Goal: Information Seeking & Learning: Learn about a topic

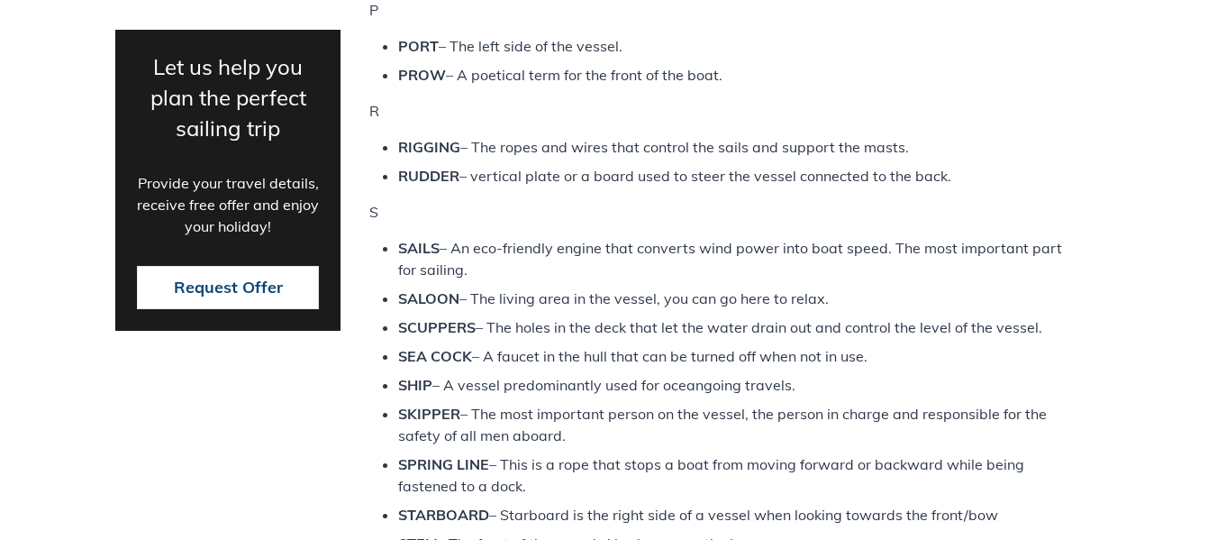
scroll to position [2745, 0]
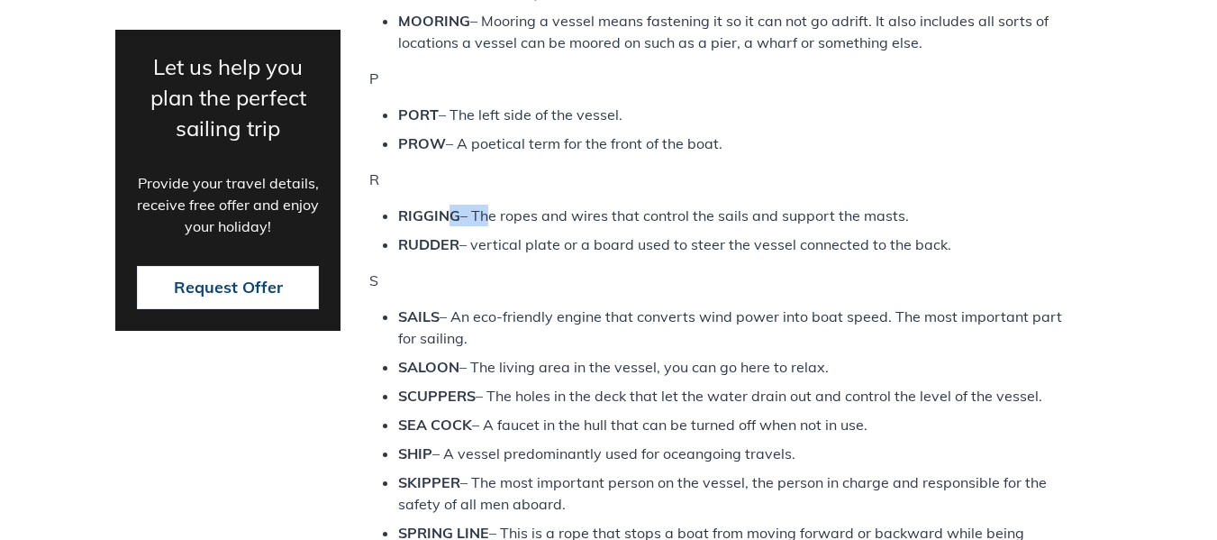
drag, startPoint x: 446, startPoint y: 210, endPoint x: 485, endPoint y: 207, distance: 38.8
click at [485, 207] on li "RIGGING – The ropes and wires that control the sails and support the masts." at bounding box center [735, 215] width 674 height 22
click at [487, 244] on li "RUDDER – vertical plate or a board used to steer the vessel connected to the ba…" at bounding box center [735, 244] width 674 height 22
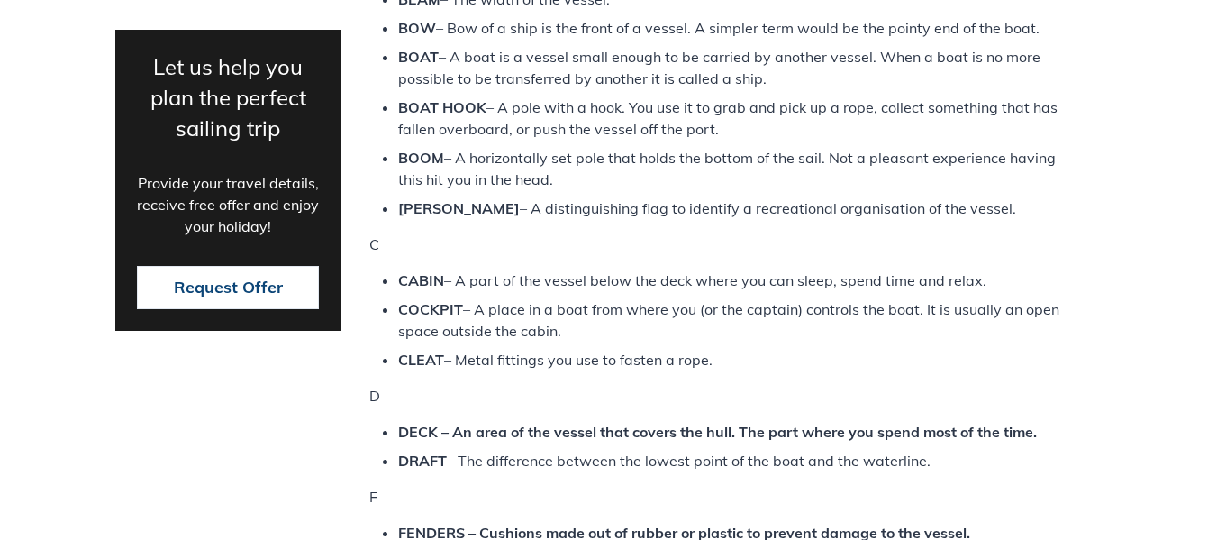
scroll to position [1124, 0]
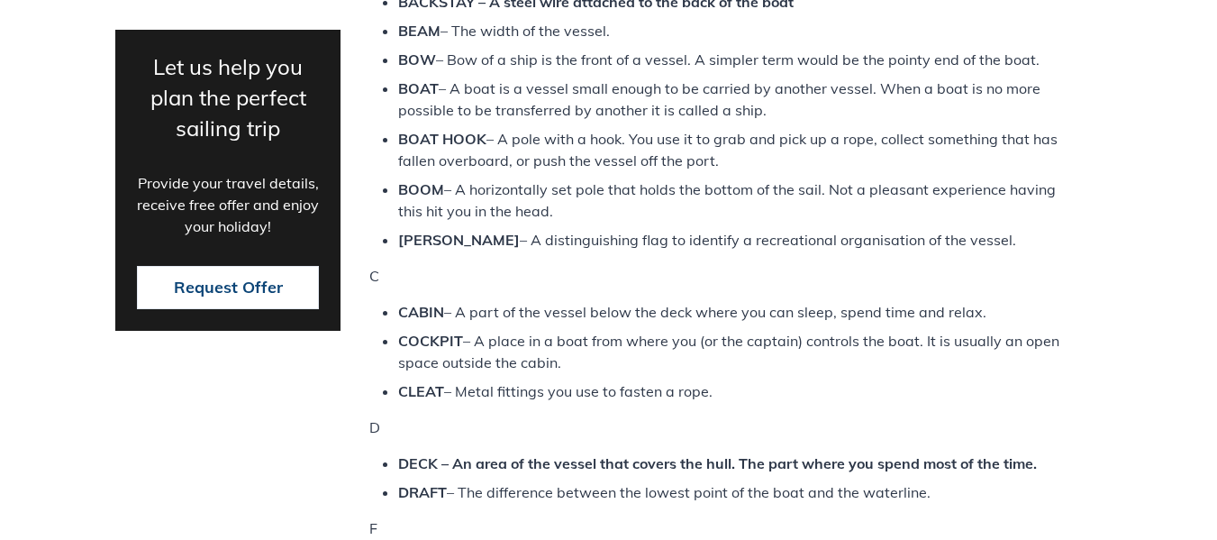
drag, startPoint x: 872, startPoint y: 192, endPoint x: 989, endPoint y: 204, distance: 117.7
click at [989, 204] on li "BOOM – A horizontally set pole that holds the bottom of the sail. Not a pleasan…" at bounding box center [735, 199] width 674 height 43
drag, startPoint x: 865, startPoint y: 181, endPoint x: 848, endPoint y: 178, distance: 16.4
click at [848, 178] on li "BOOM – A horizontally set pole that holds the bottom of the sail. Not a pleasan…" at bounding box center [735, 199] width 674 height 43
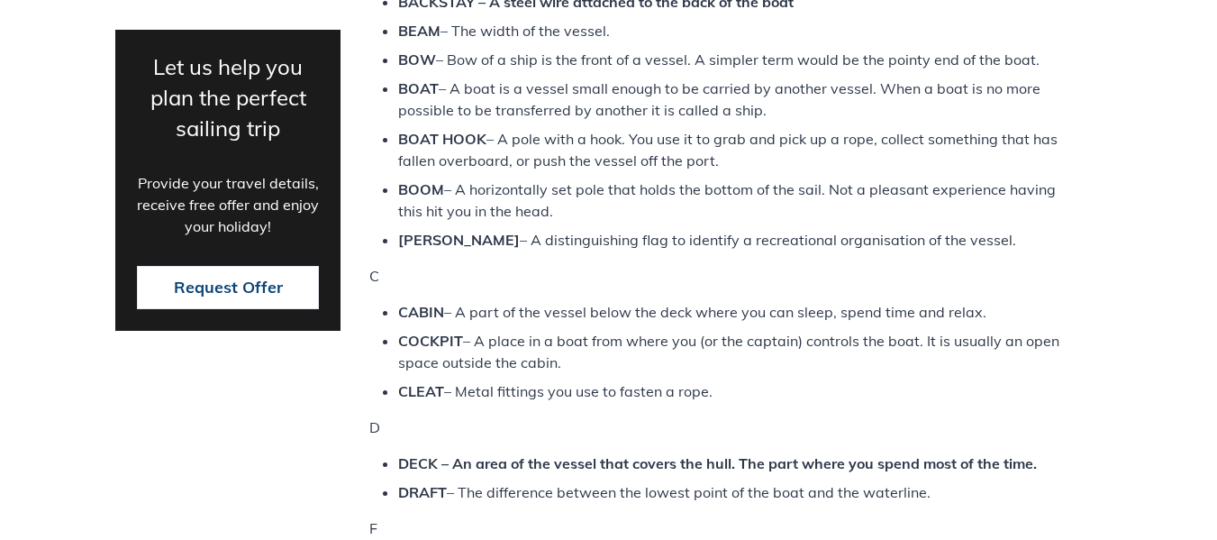
click at [829, 184] on li "BOOM – A horizontally set pole that holds the bottom of the sail. Not a pleasan…" at bounding box center [735, 199] width 674 height 43
drag, startPoint x: 834, startPoint y: 195, endPoint x: 921, endPoint y: 209, distance: 87.7
click at [921, 209] on li "BOOM – A horizontally set pole that holds the bottom of the sail. Not a pleasan…" at bounding box center [735, 199] width 674 height 43
click at [927, 233] on li "[PERSON_NAME] – A distinguishing flag to identify a recreational organisation o…" at bounding box center [735, 240] width 674 height 22
